Goal: Task Accomplishment & Management: Use online tool/utility

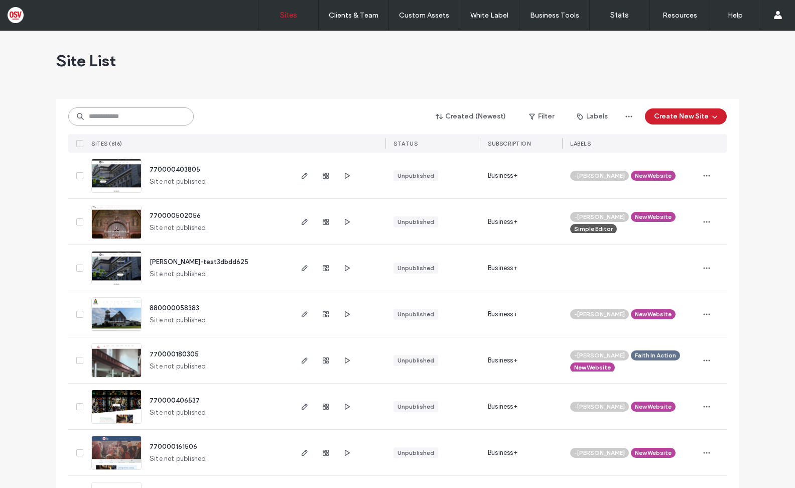
click at [140, 122] on input at bounding box center [130, 116] width 125 height 18
paste input "********"
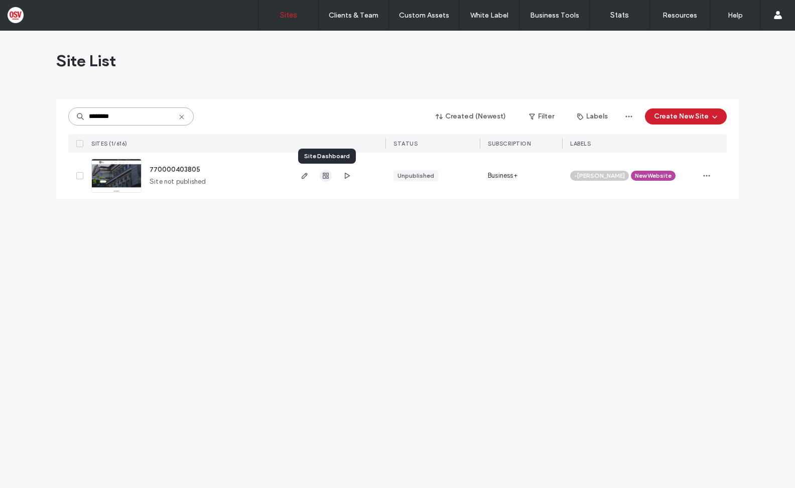
type input "********"
click at [326, 174] on use "button" at bounding box center [326, 176] width 6 height 6
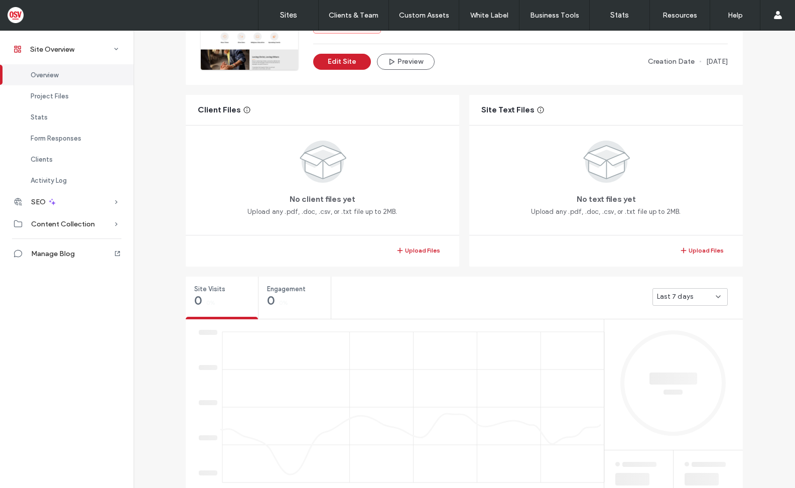
scroll to position [201, 0]
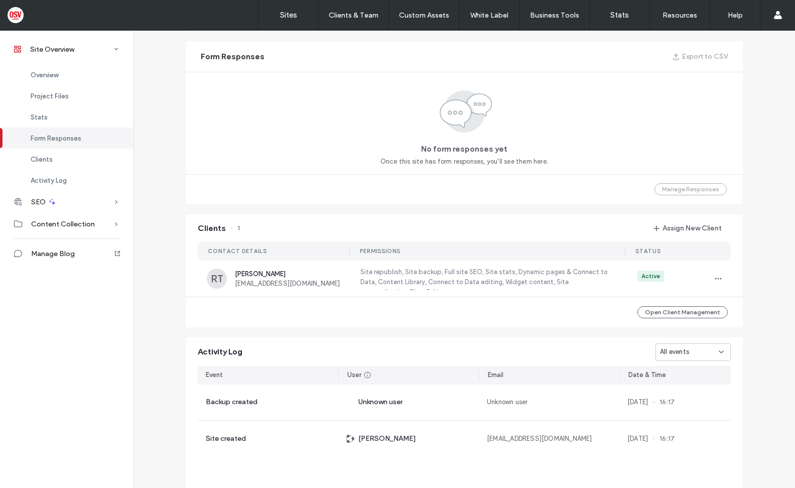
scroll to position [703, 0]
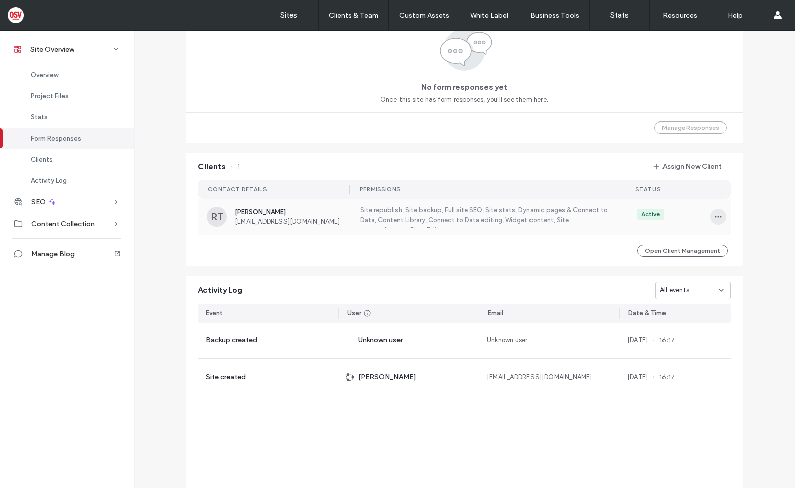
click at [716, 215] on icon "button" at bounding box center [718, 217] width 8 height 8
click at [673, 281] on span "View as Client" at bounding box center [674, 281] width 43 height 10
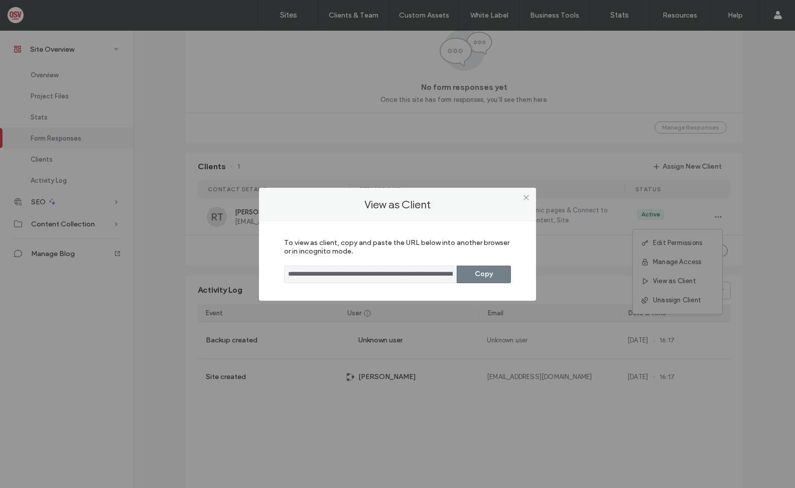
click at [488, 274] on button "Copy" at bounding box center [484, 275] width 54 height 18
click at [525, 200] on icon at bounding box center [527, 198] width 8 height 8
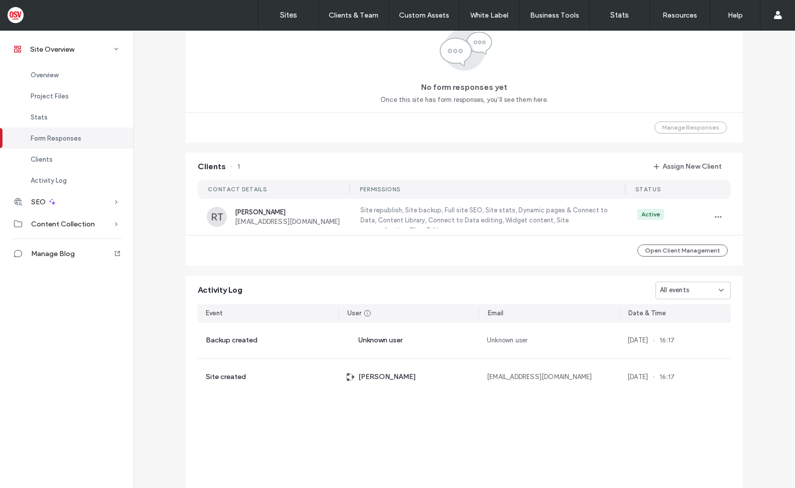
click at [33, 307] on div "Site Overview Overview Project Files Stats Form Responses Clients Activity Log …" at bounding box center [67, 259] width 134 height 458
drag, startPoint x: 19, startPoint y: 271, endPoint x: 93, endPoint y: 237, distance: 81.8
click at [19, 271] on div "Site Overview Overview Project Files Stats Form Responses Clients Activity Log …" at bounding box center [67, 259] width 134 height 458
